Goal: Task Accomplishment & Management: Manage account settings

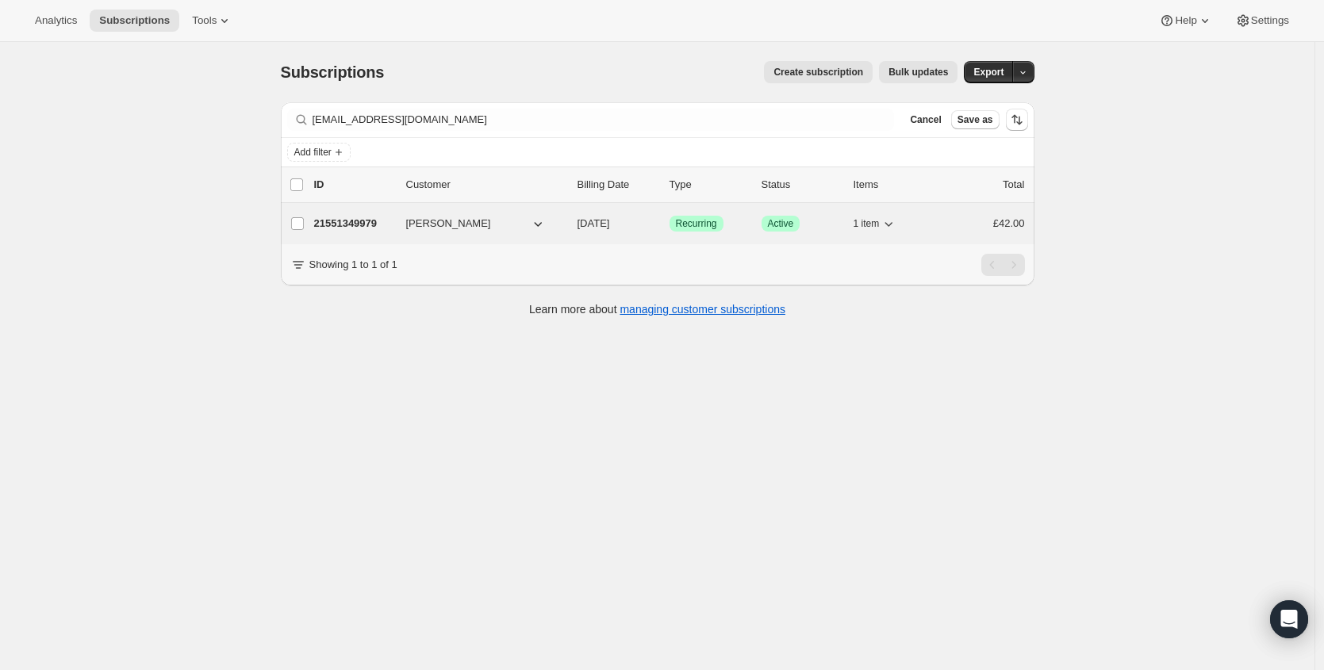
click at [353, 220] on p "21551349979" at bounding box center [353, 224] width 79 height 16
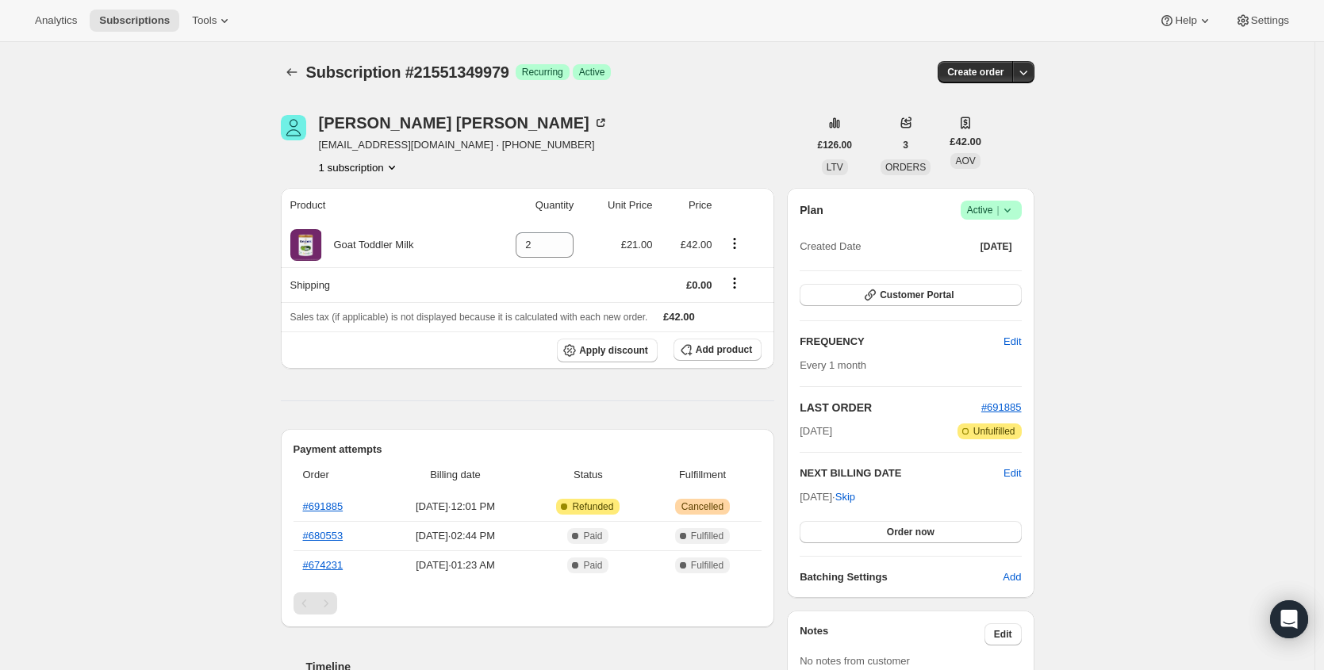
click at [998, 211] on span "|" at bounding box center [997, 210] width 2 height 13
click at [995, 270] on span "Cancel subscription" at bounding box center [990, 268] width 90 height 12
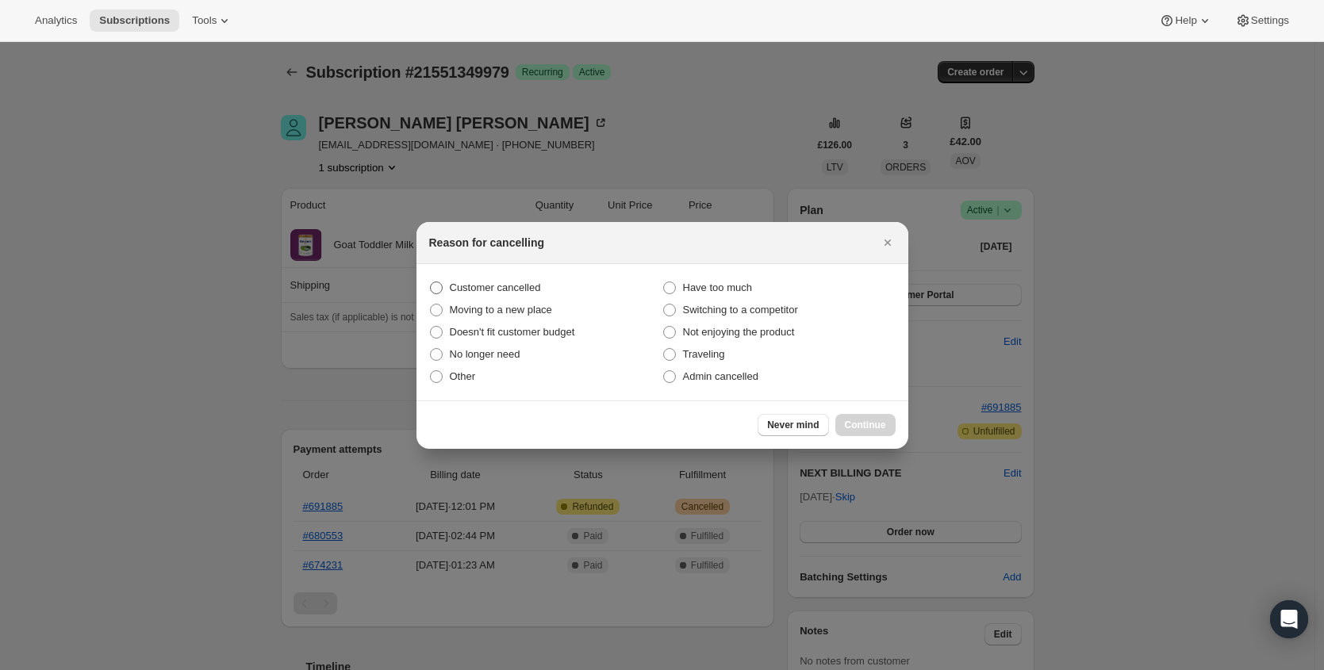
drag, startPoint x: 473, startPoint y: 278, endPoint x: 485, endPoint y: 288, distance: 15.2
click at [474, 279] on label "Customer cancelled" at bounding box center [545, 288] width 233 height 22
click at [431, 282] on input "Customer cancelled" at bounding box center [430, 282] width 1 height 1
radio input "true"
click at [871, 431] on button "Continue" at bounding box center [865, 425] width 60 height 22
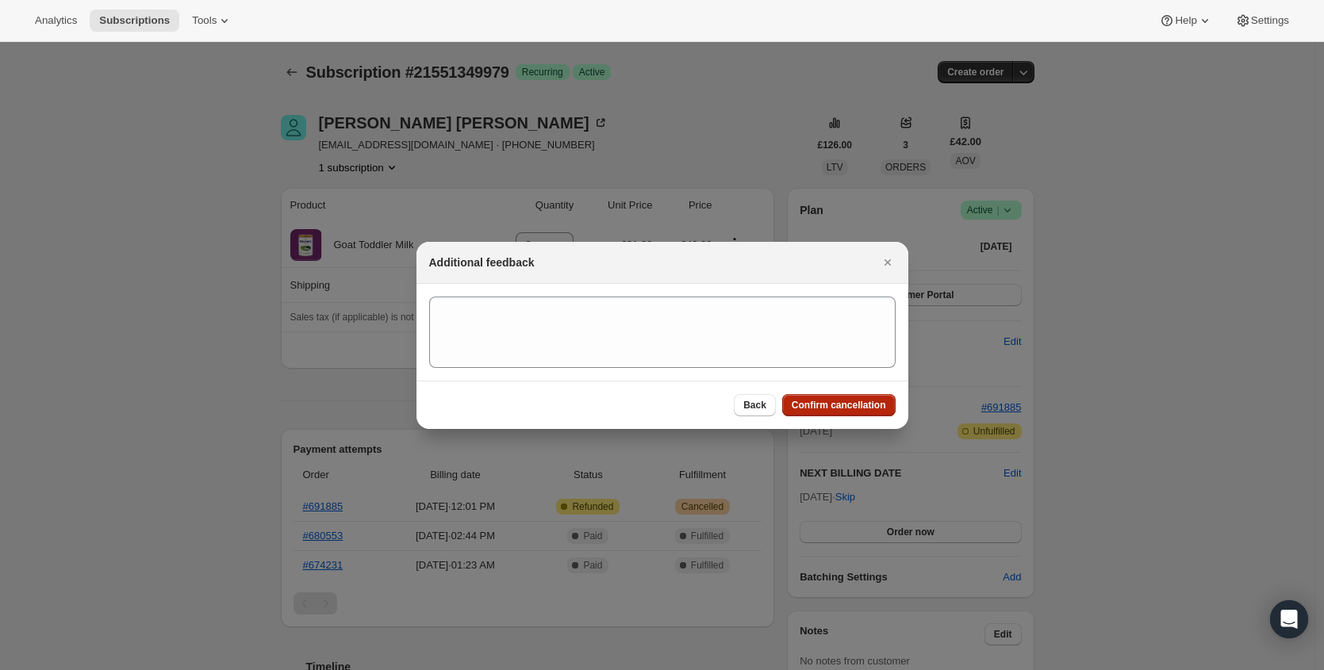
click at [863, 406] on span "Confirm cancellation" at bounding box center [838, 405] width 94 height 13
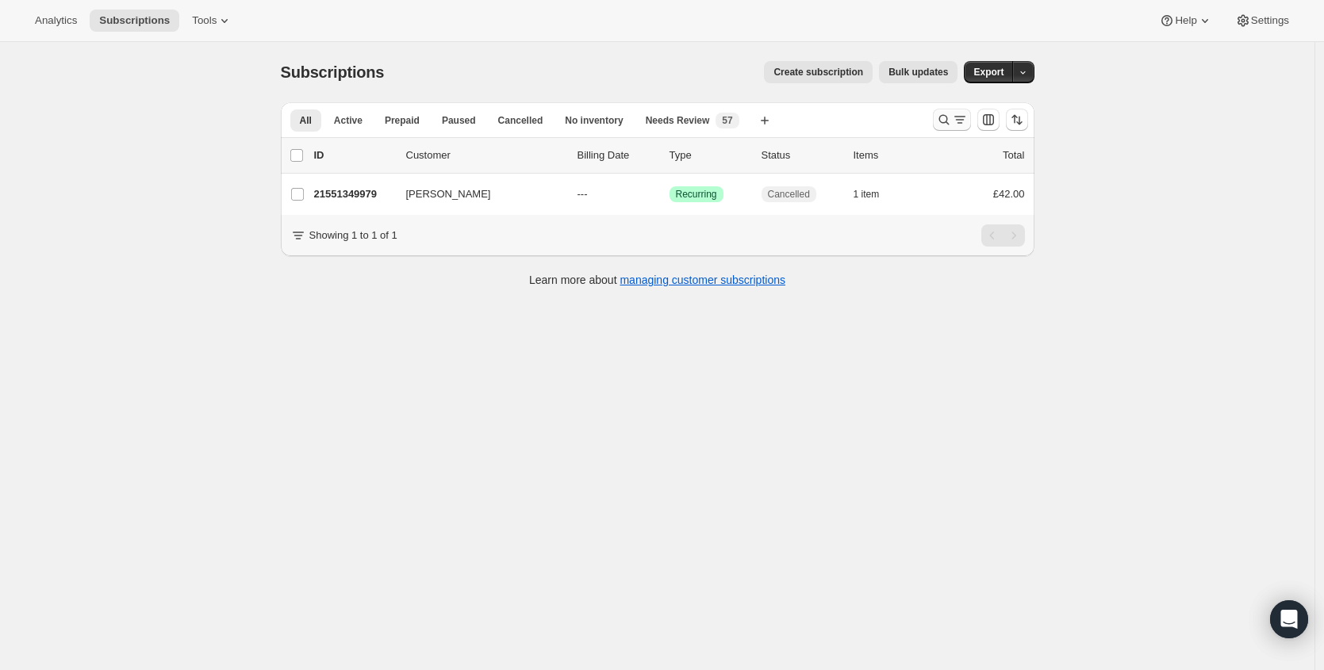
click at [948, 121] on icon "Search and filter results" at bounding box center [944, 120] width 16 height 16
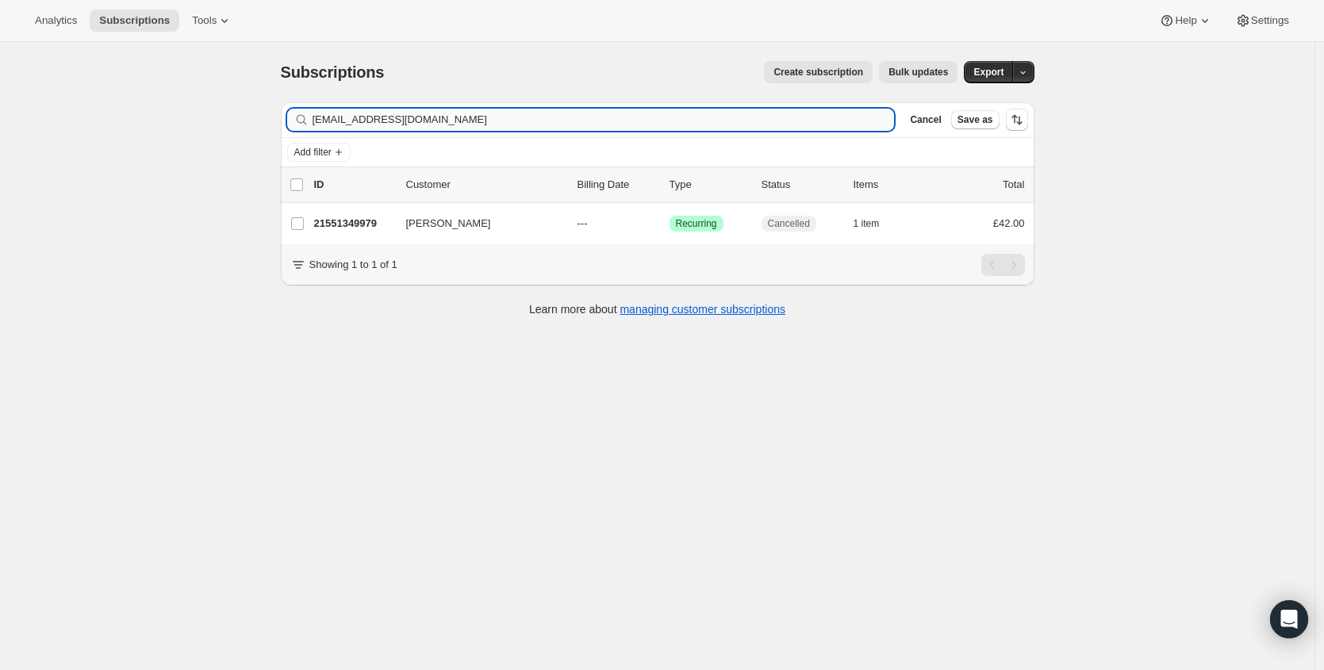
click at [522, 125] on input "[EMAIL_ADDRESS][DOMAIN_NAME]" at bounding box center [603, 120] width 582 height 22
type input "[EMAIL_ADDRESS][DOMAIN_NAME]"
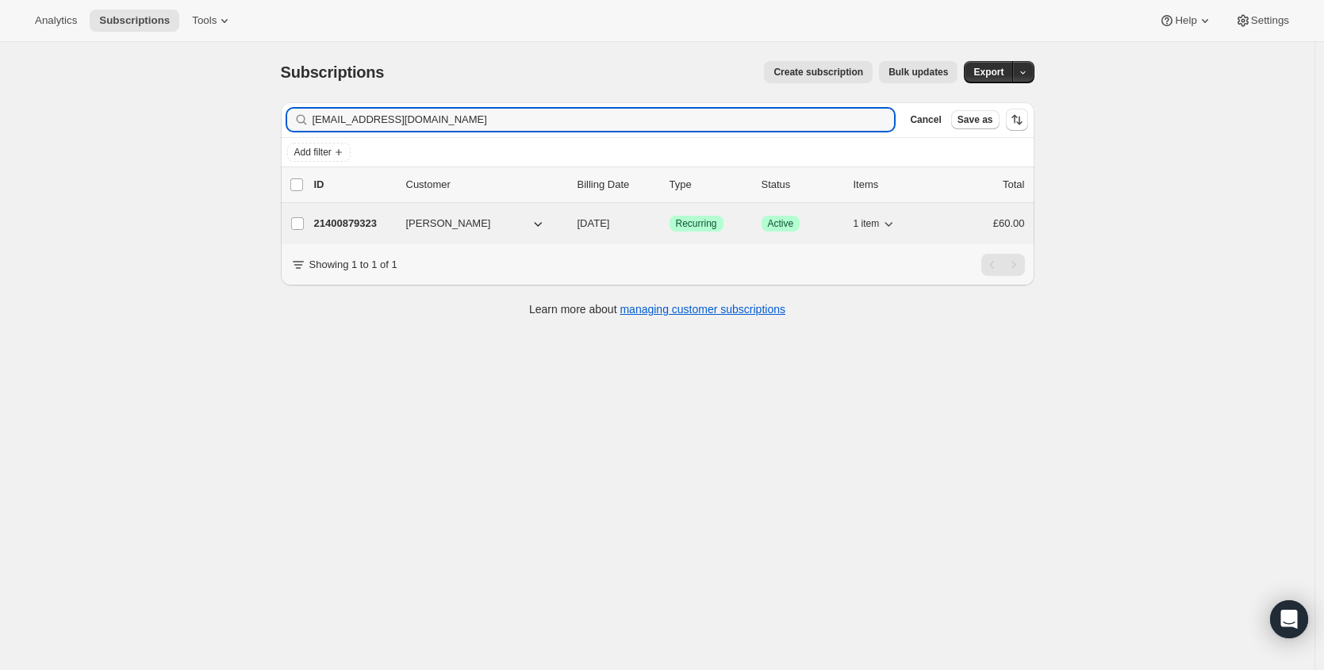
click at [363, 228] on p "21400879323" at bounding box center [353, 224] width 79 height 16
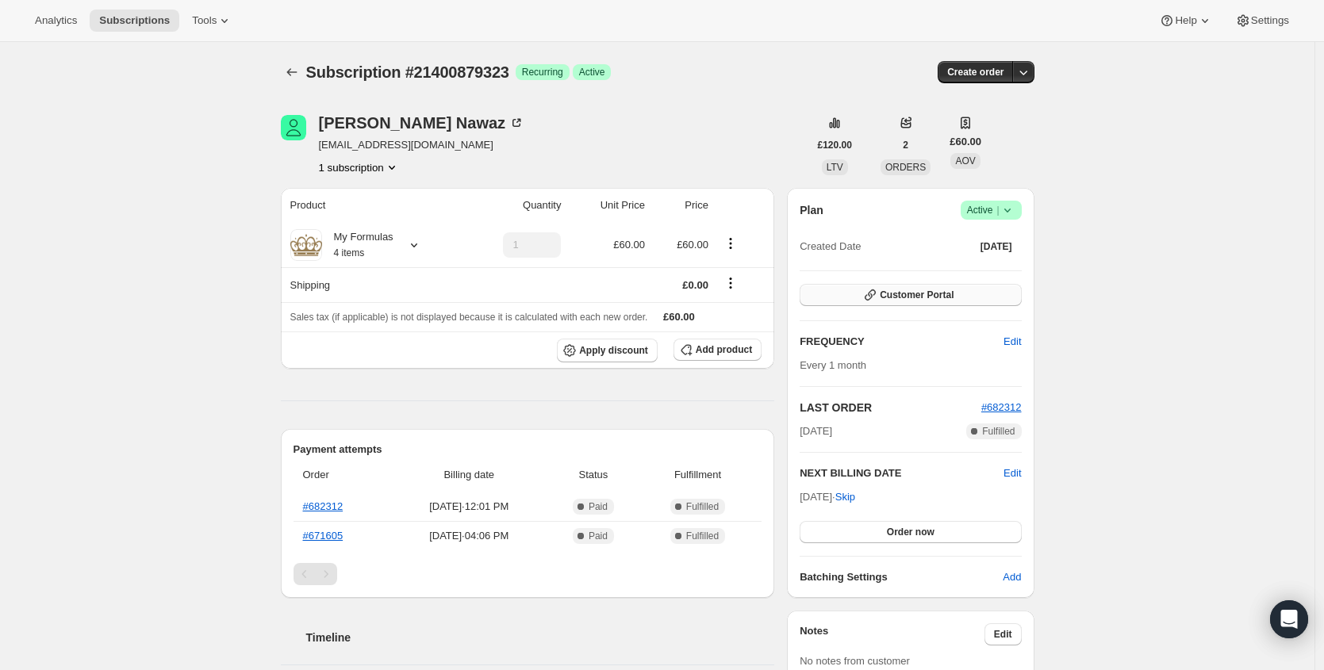
click at [981, 292] on button "Customer Portal" at bounding box center [909, 295] width 221 height 22
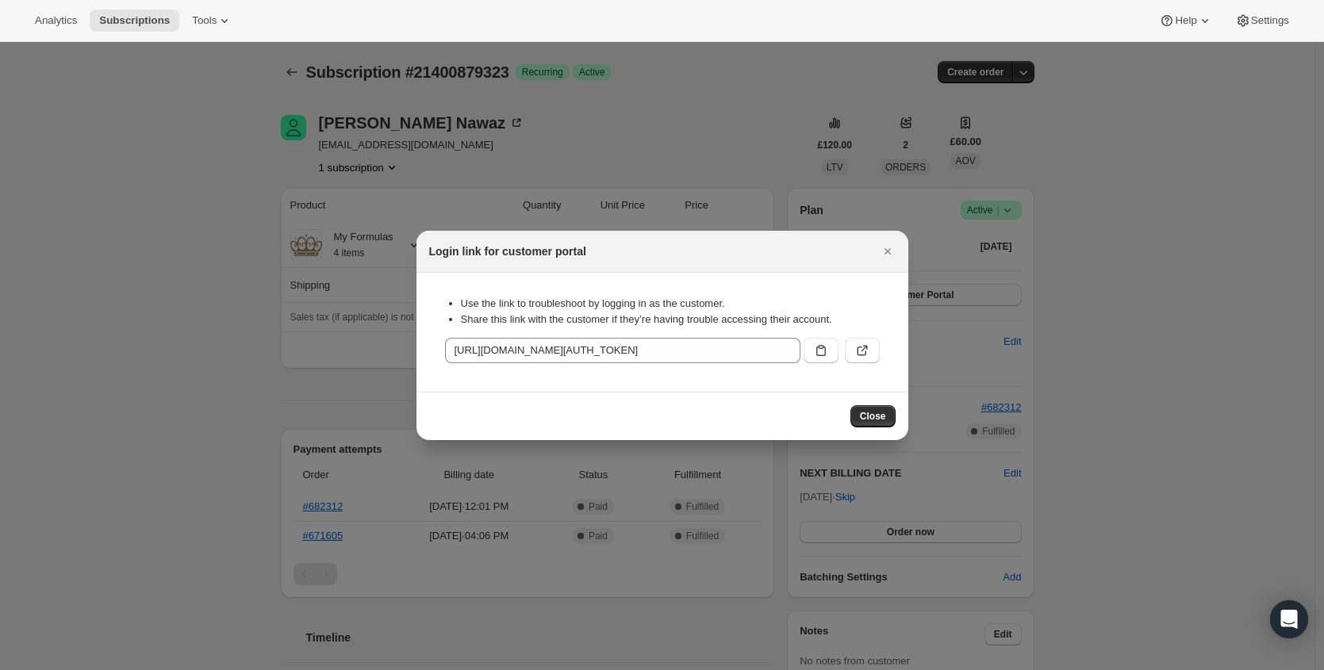
drag, startPoint x: 822, startPoint y: 352, endPoint x: 823, endPoint y: 279, distance: 73.0
click at [822, 352] on icon ":rie:" at bounding box center [821, 351] width 16 height 16
